Goal: Find specific page/section: Find specific page/section

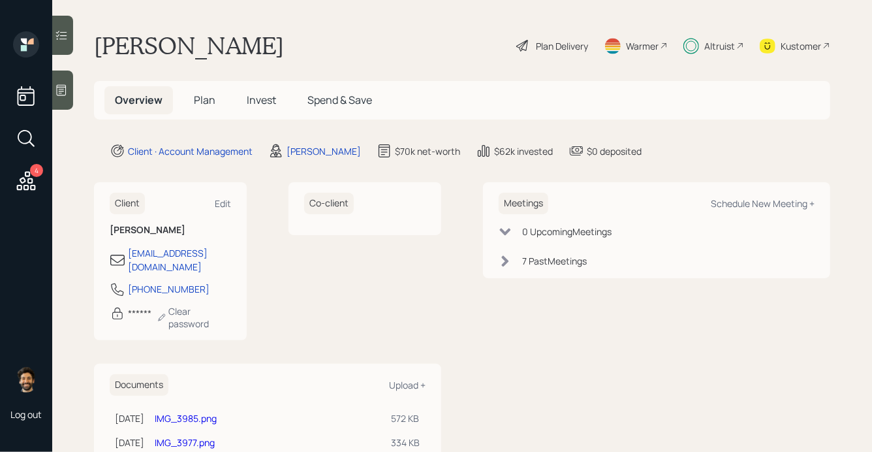
click at [710, 54] on div "Altruist" at bounding box center [714, 45] width 61 height 29
